Goal: Navigation & Orientation: Find specific page/section

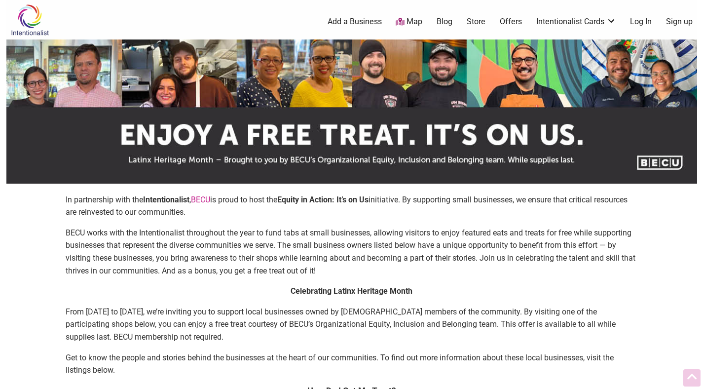
scroll to position [397, 0]
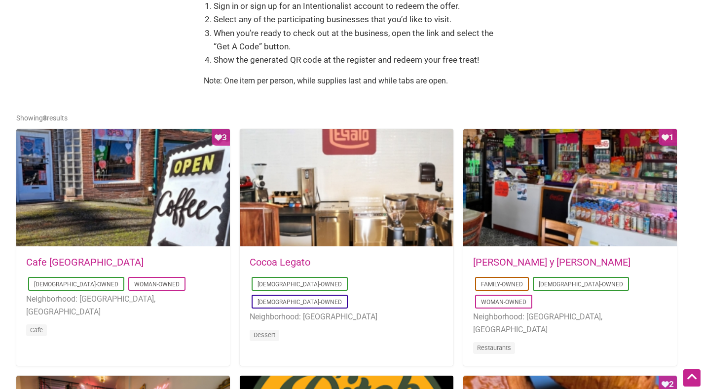
click at [334, 216] on div at bounding box center [347, 188] width 214 height 118
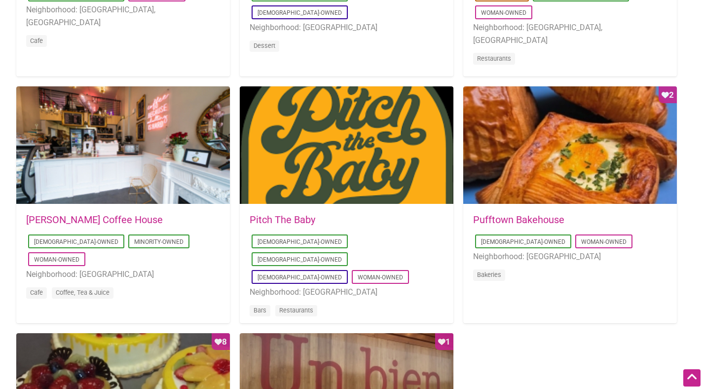
scroll to position [700, 0]
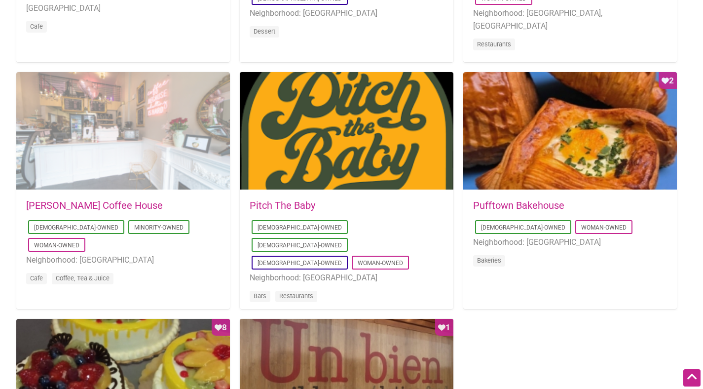
click at [108, 153] on div at bounding box center [123, 131] width 214 height 118
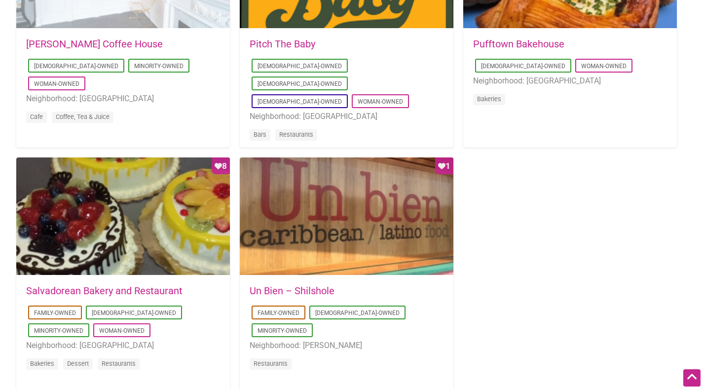
scroll to position [862, 0]
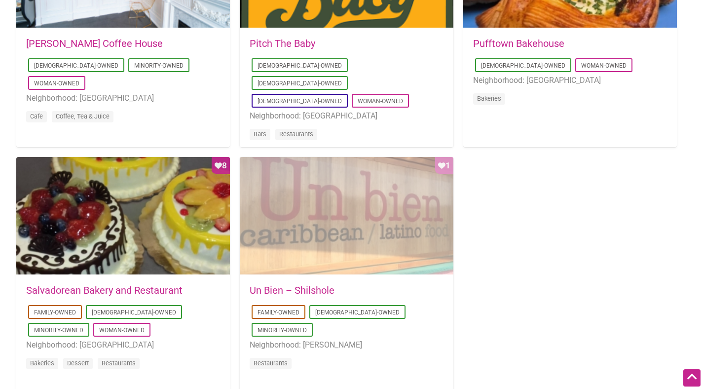
click at [382, 219] on div "Favorite Count 1" at bounding box center [347, 216] width 214 height 118
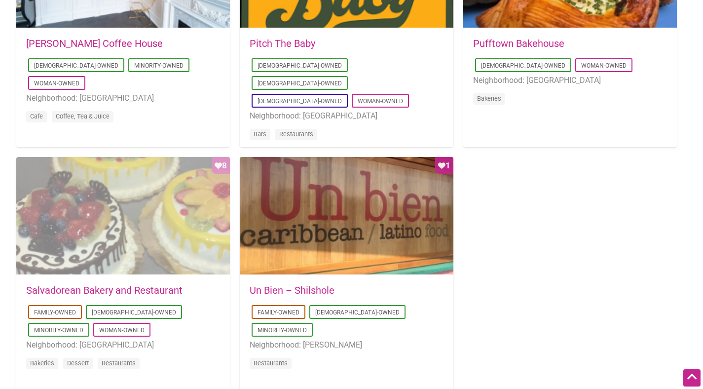
click at [128, 218] on div "Favorite Count 8" at bounding box center [123, 216] width 214 height 118
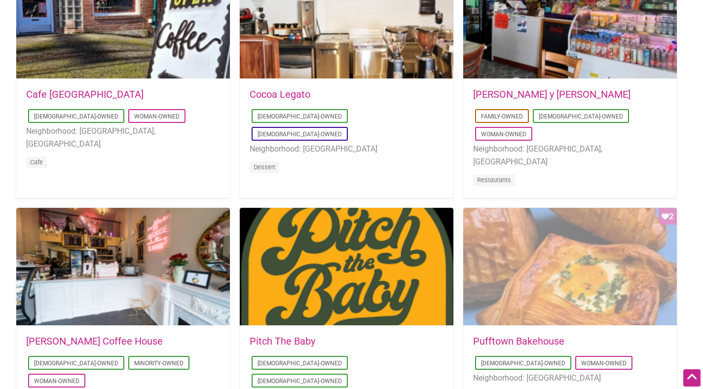
scroll to position [568, 0]
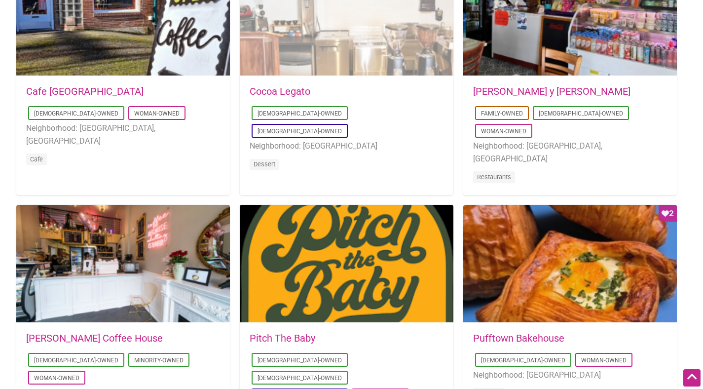
click at [368, 40] on div at bounding box center [347, 17] width 214 height 118
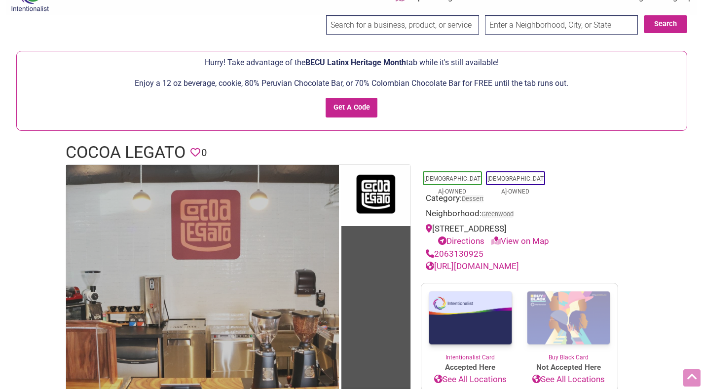
scroll to position [22, 0]
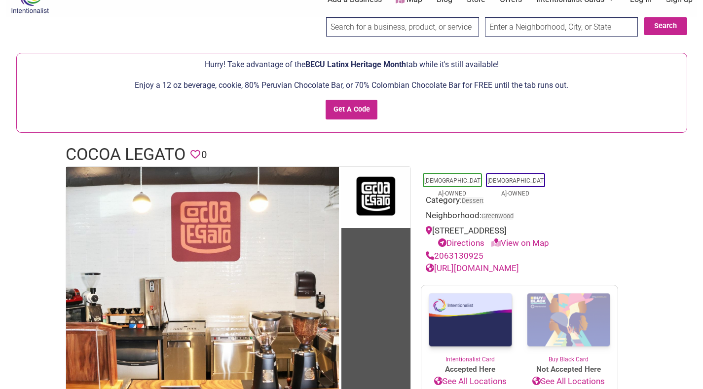
click at [468, 244] on link "Directions" at bounding box center [461, 243] width 46 height 10
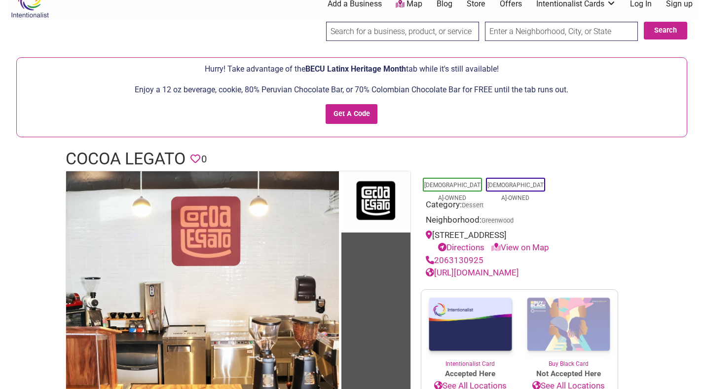
scroll to position [0, 0]
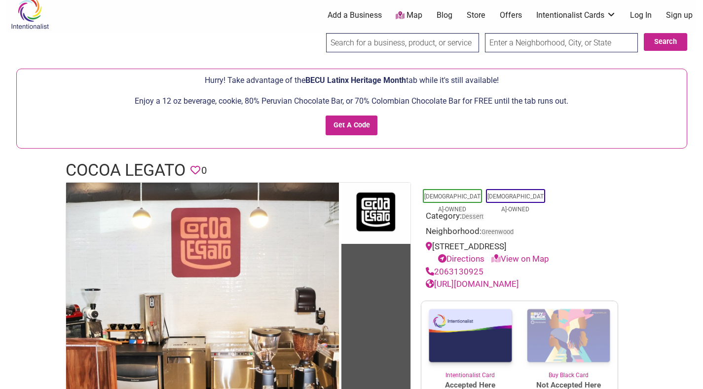
scroll to position [4, 0]
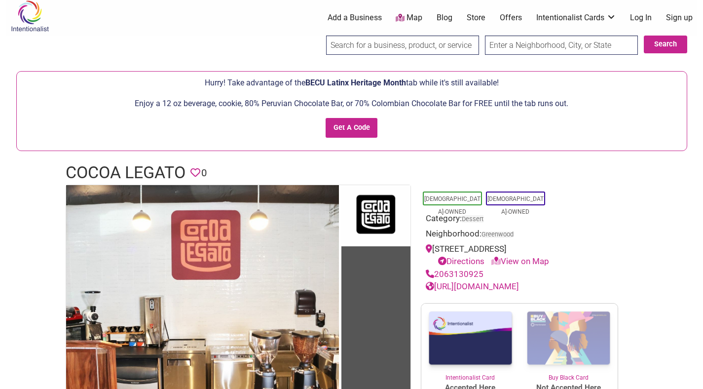
click at [456, 259] on link "Directions" at bounding box center [461, 261] width 46 height 10
drag, startPoint x: 434, startPoint y: 250, endPoint x: 538, endPoint y: 249, distance: 103.6
click at [538, 249] on div "[STREET_ADDRESS] Directions View on Map" at bounding box center [519, 255] width 187 height 25
click at [467, 263] on link "Directions" at bounding box center [461, 261] width 46 height 10
